Goal: Information Seeking & Learning: Learn about a topic

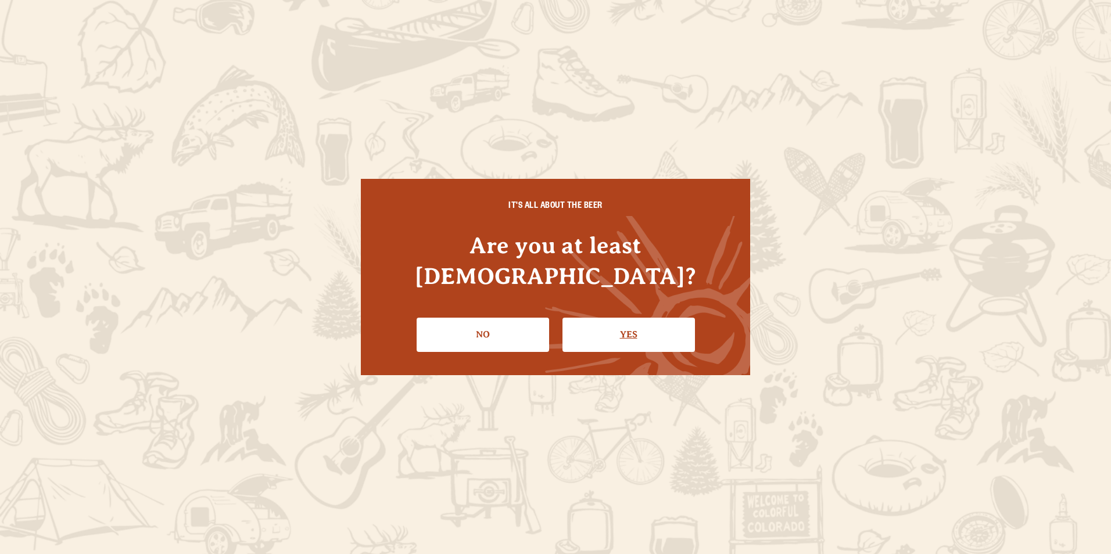
click at [633, 322] on link "Yes" at bounding box center [628, 335] width 132 height 34
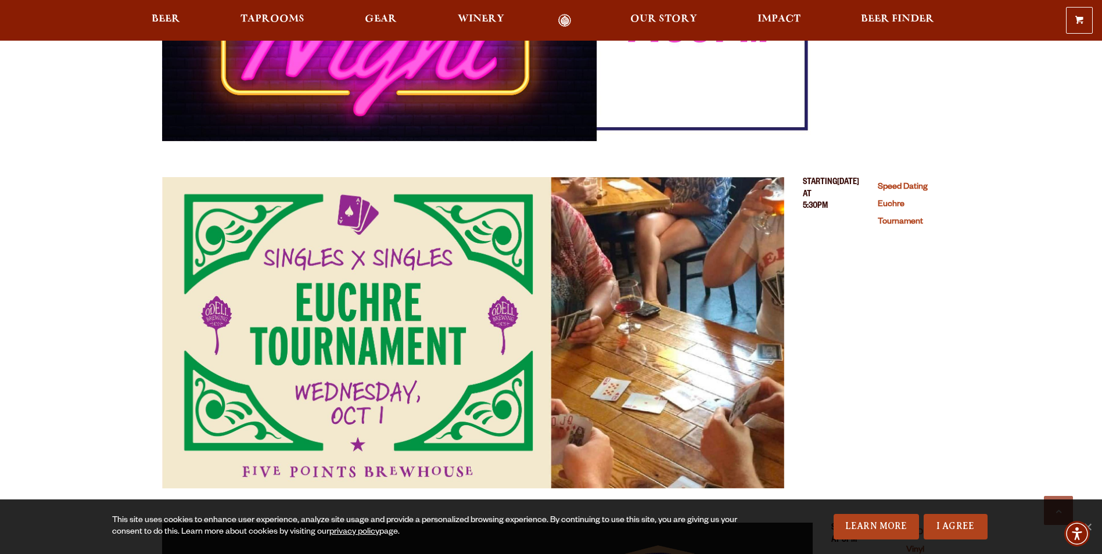
scroll to position [755, 0]
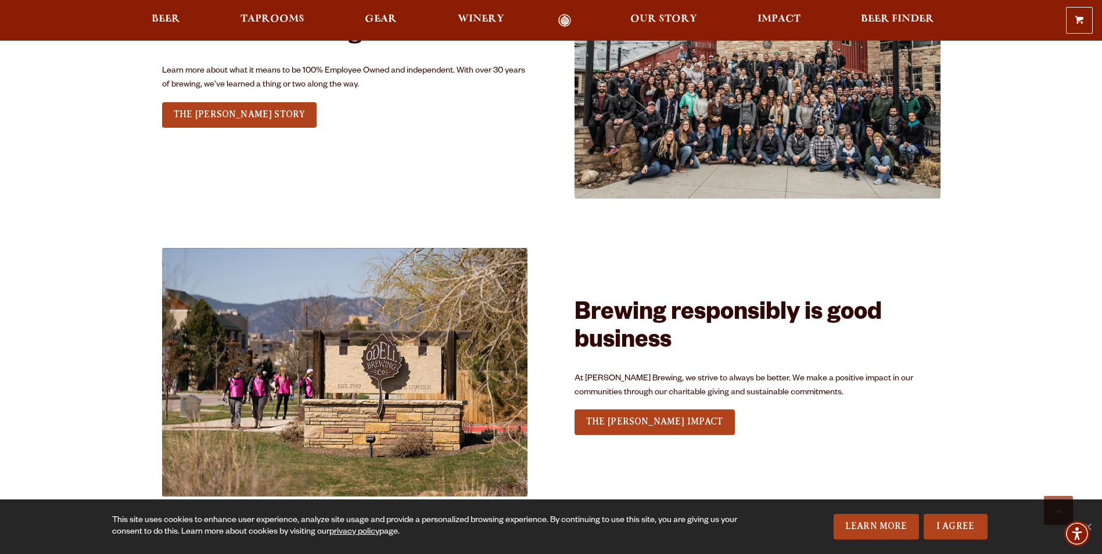
scroll to position [1743, 0]
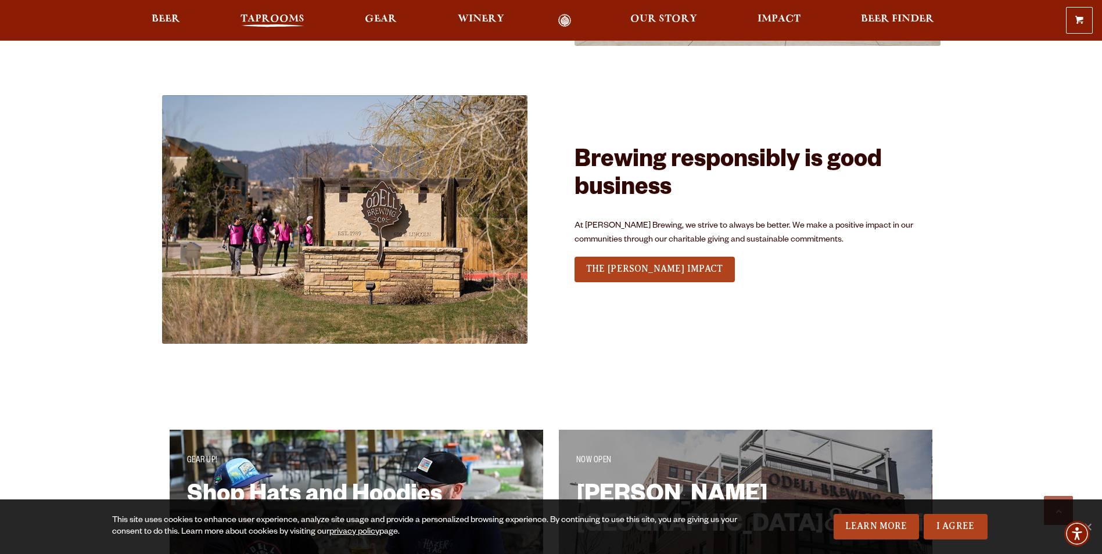
click at [274, 16] on span "Taprooms" at bounding box center [273, 19] width 64 height 9
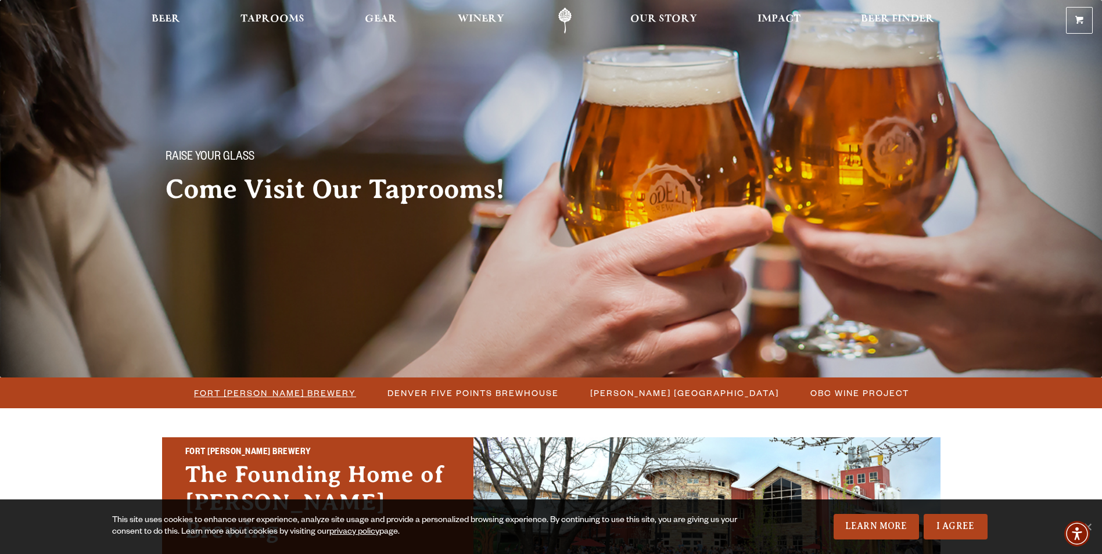
click at [296, 396] on span "Fort [PERSON_NAME] Brewery" at bounding box center [275, 393] width 162 height 17
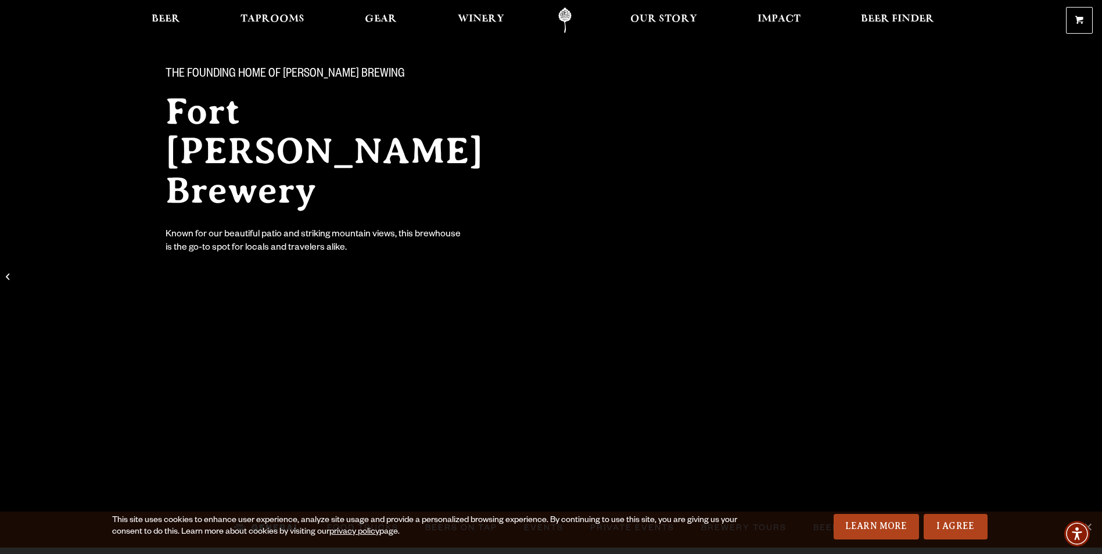
scroll to position [232, 0]
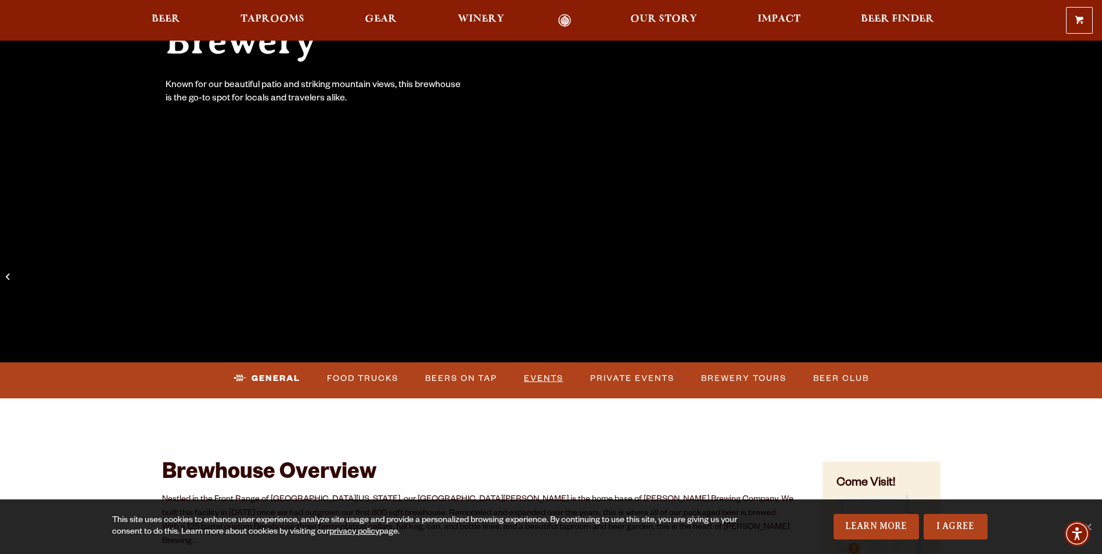
click at [538, 375] on link "Events" at bounding box center [543, 378] width 49 height 27
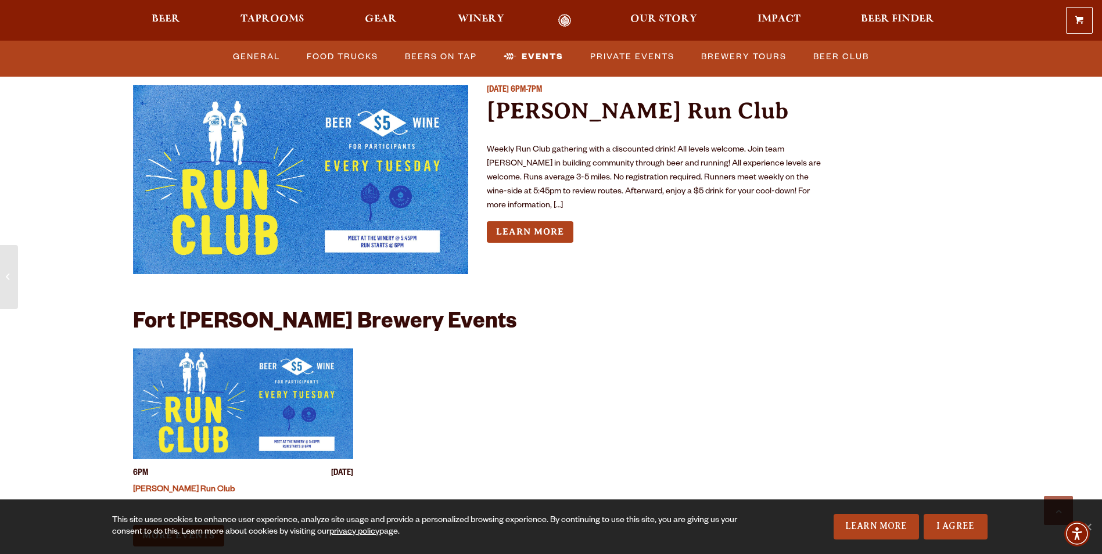
scroll to position [4336, 0]
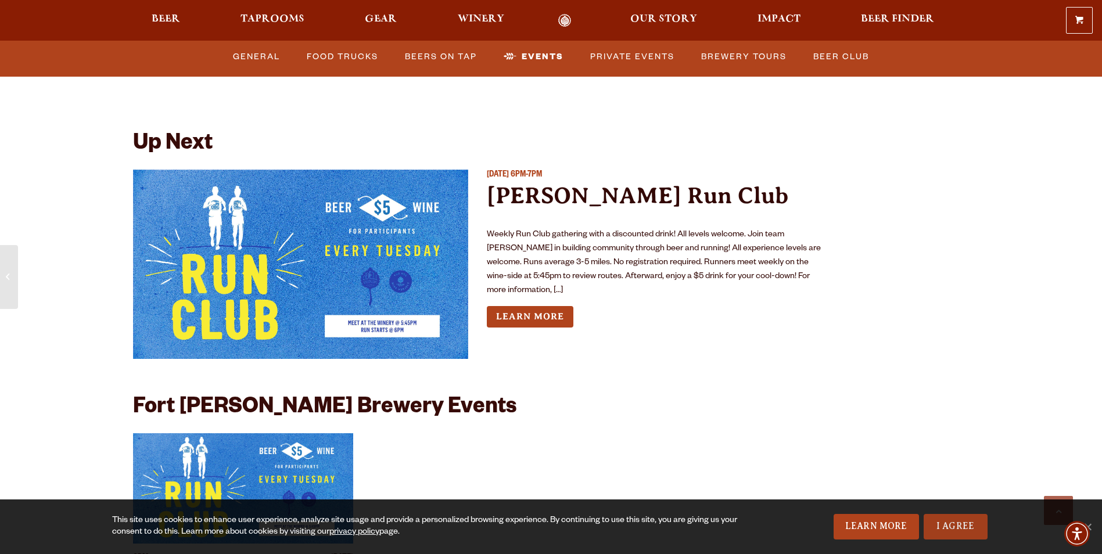
click at [955, 526] on link "I Agree" at bounding box center [956, 527] width 64 height 26
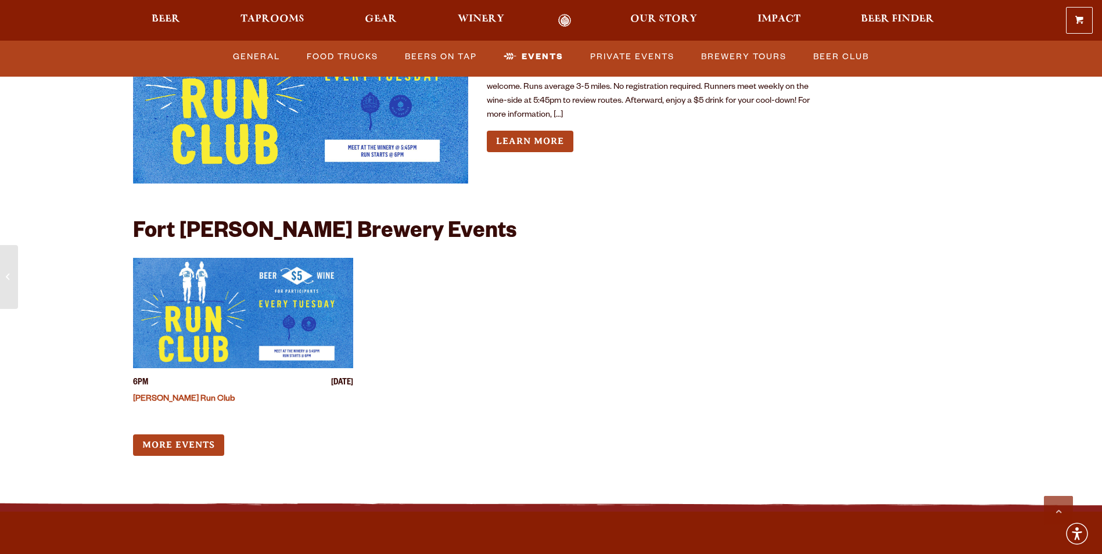
scroll to position [4627, 0]
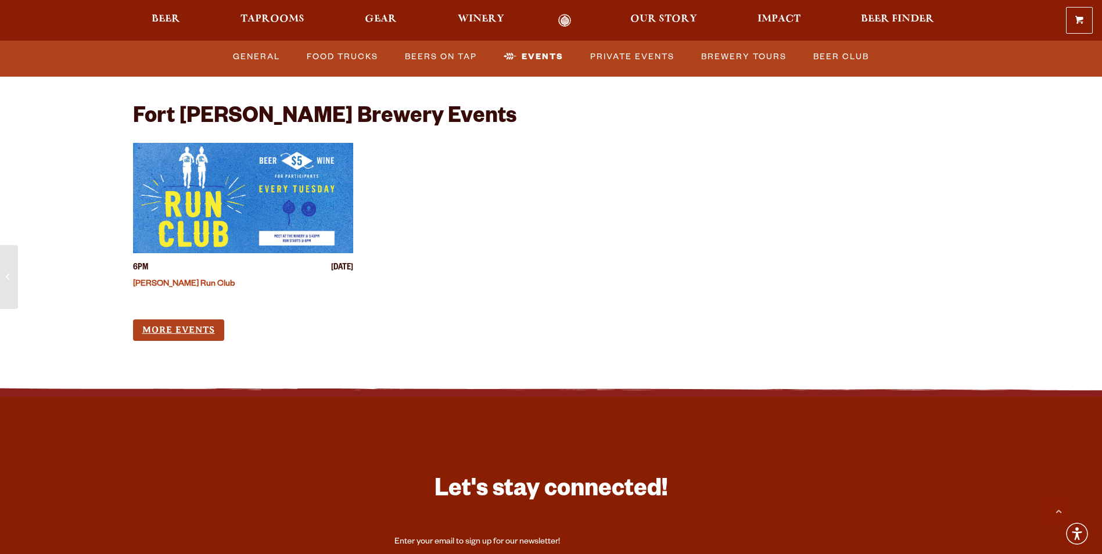
click at [189, 320] on link "More Events" at bounding box center [178, 330] width 91 height 21
